Goal: Task Accomplishment & Management: Use online tool/utility

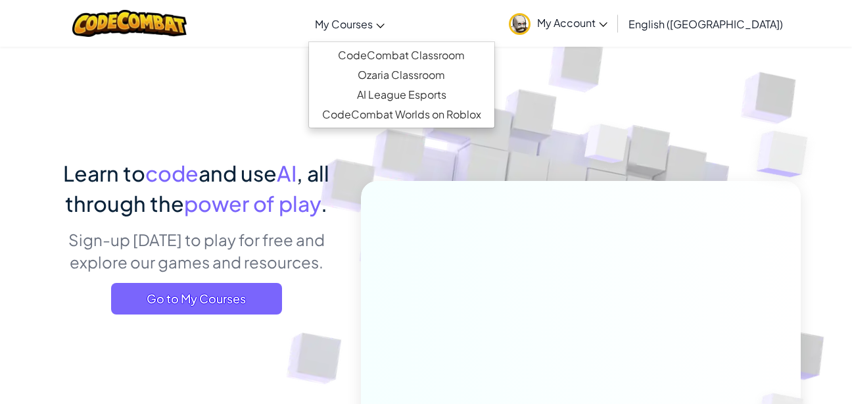
click at [373, 23] on span "My Courses" at bounding box center [344, 24] width 58 height 14
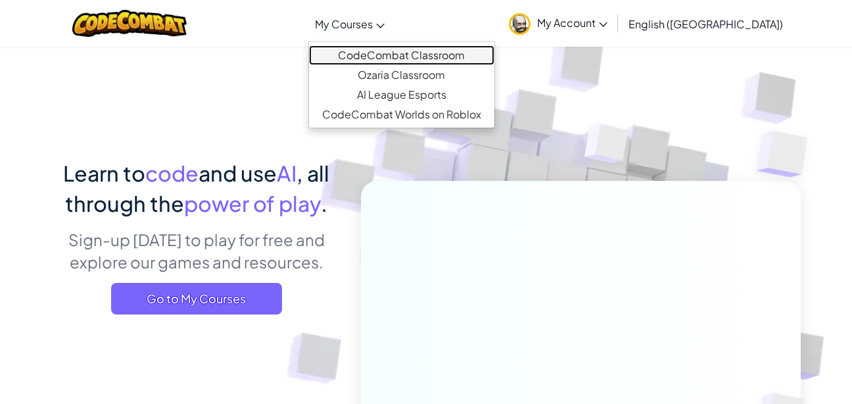
click at [422, 58] on link "CodeCombat Classroom" at bounding box center [401, 55] width 185 height 20
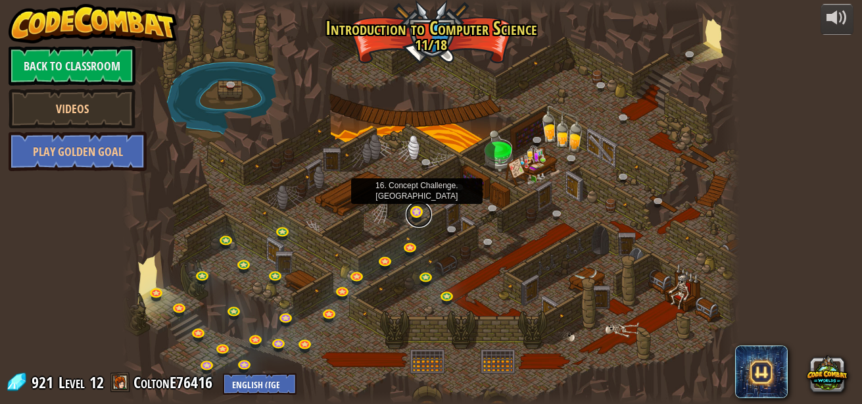
click at [413, 214] on link at bounding box center [418, 214] width 26 height 26
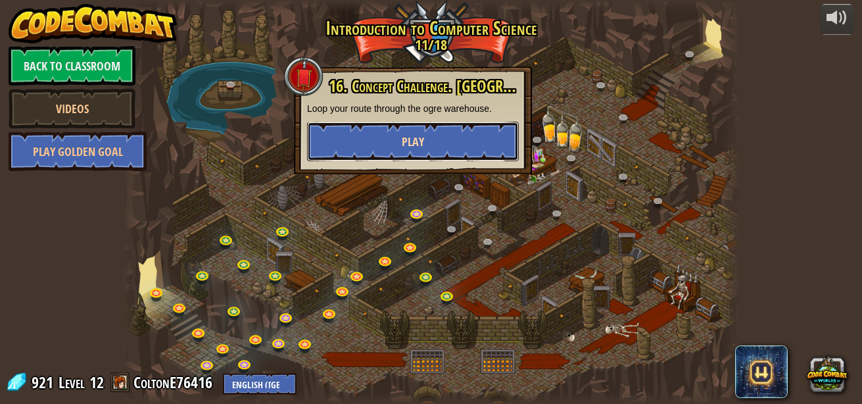
click at [463, 139] on button "Play" at bounding box center [413, 141] width 212 height 39
